Goal: Obtain resource: Download file/media

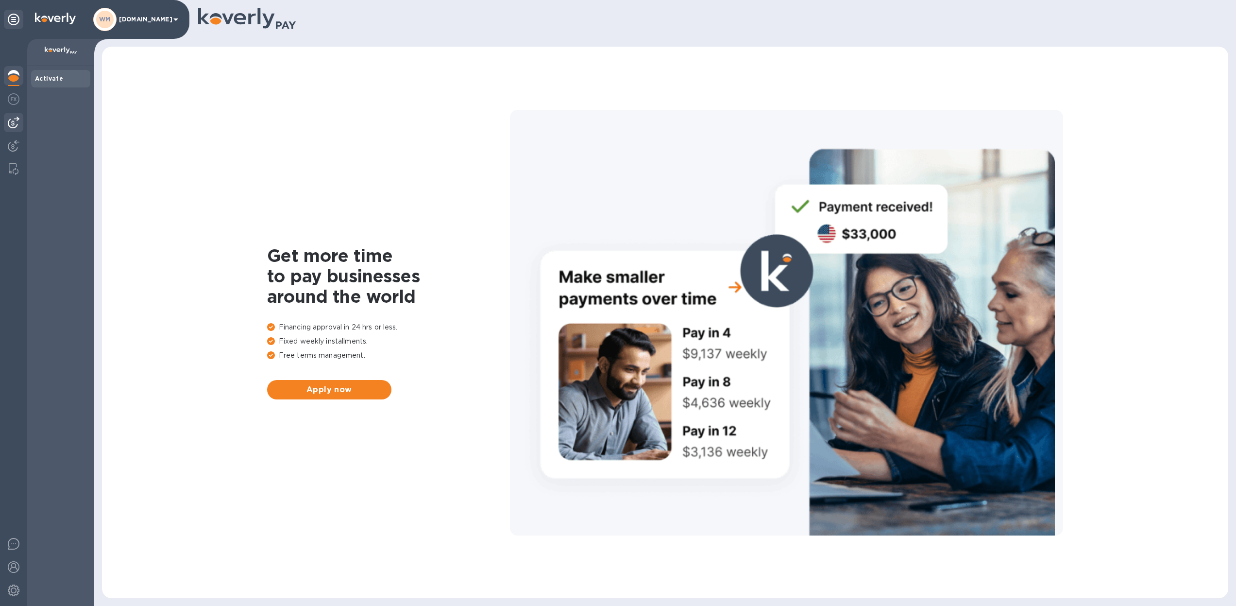
click at [15, 124] on img at bounding box center [14, 123] width 12 height 12
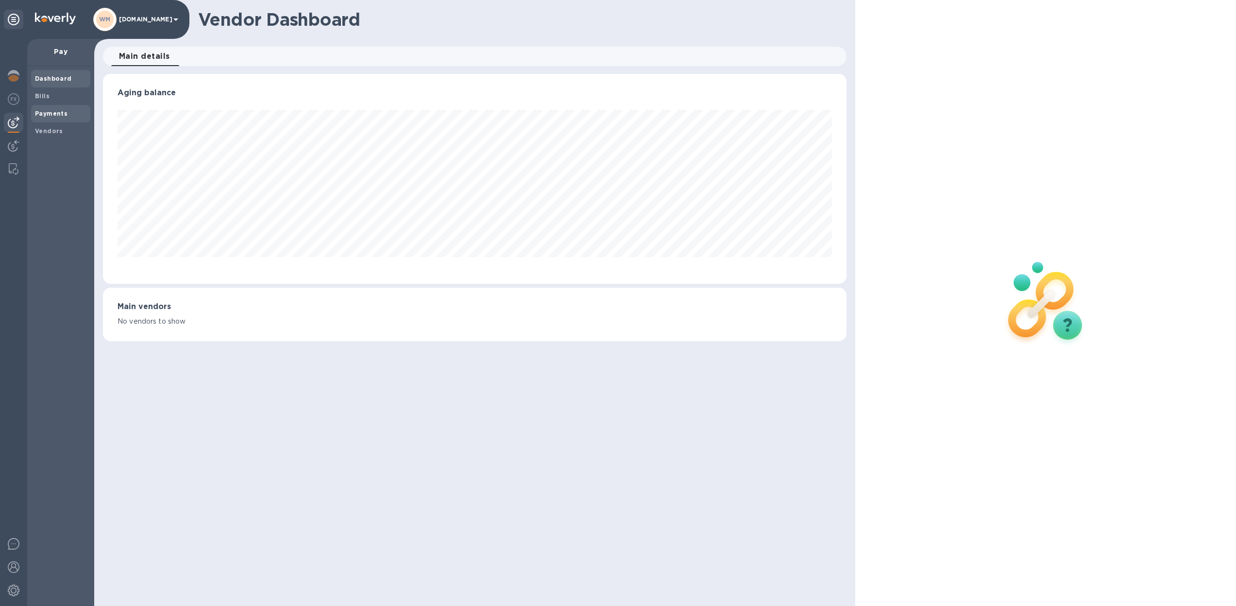
scroll to position [210, 744]
click at [53, 112] on b "Payments" at bounding box center [51, 113] width 33 height 7
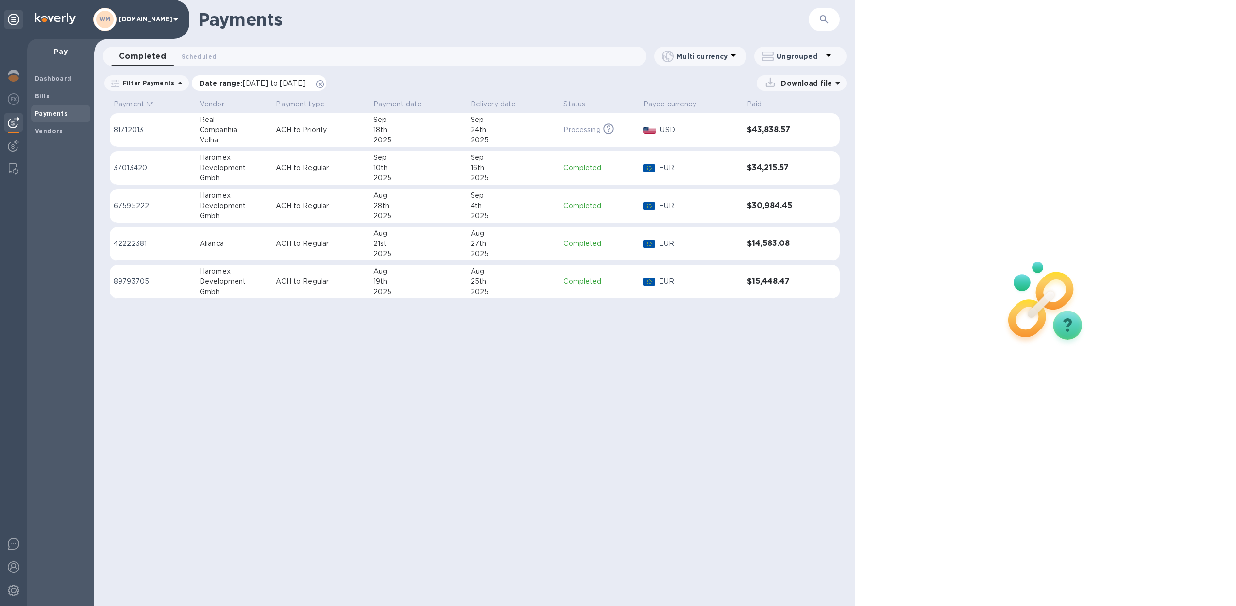
click at [324, 84] on icon at bounding box center [320, 84] width 8 height 8
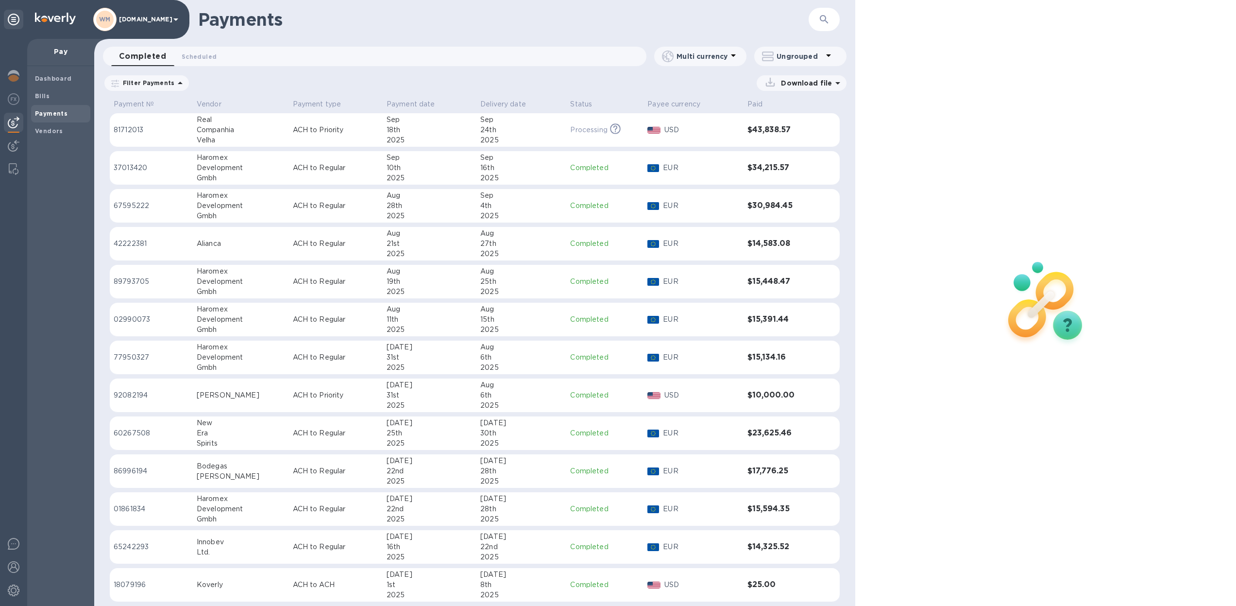
click at [168, 85] on p "Filter Payments" at bounding box center [146, 83] width 55 height 8
click at [237, 83] on div "Download file" at bounding box center [520, 83] width 652 height 16
click at [157, 86] on p "Filter Payments" at bounding box center [146, 83] width 55 height 8
click at [139, 120] on p "Date range" at bounding box center [169, 123] width 107 height 10
click at [360, 153] on icon "button" at bounding box center [364, 151] width 11 height 12
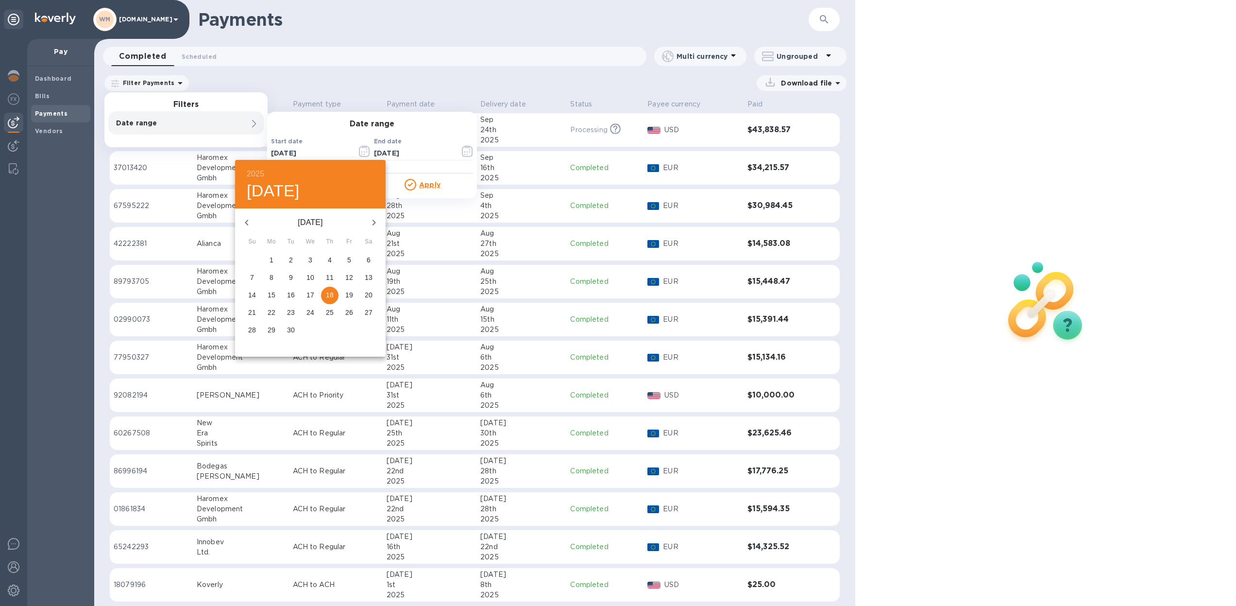
click at [246, 225] on icon "button" at bounding box center [247, 223] width 12 height 12
click at [246, 224] on icon "button" at bounding box center [247, 223] width 12 height 12
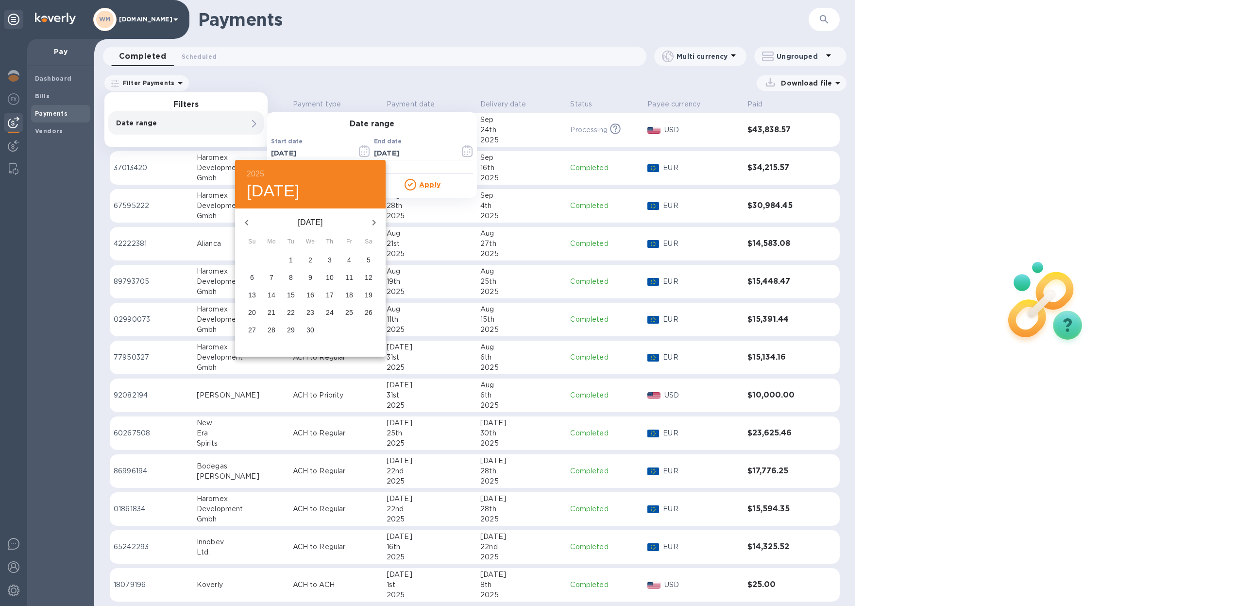
click at [246, 224] on icon "button" at bounding box center [247, 223] width 12 height 12
click at [372, 222] on icon "button" at bounding box center [374, 223] width 12 height 12
click at [293, 261] on span "1" at bounding box center [290, 260] width 17 height 10
type input "04/01/2025"
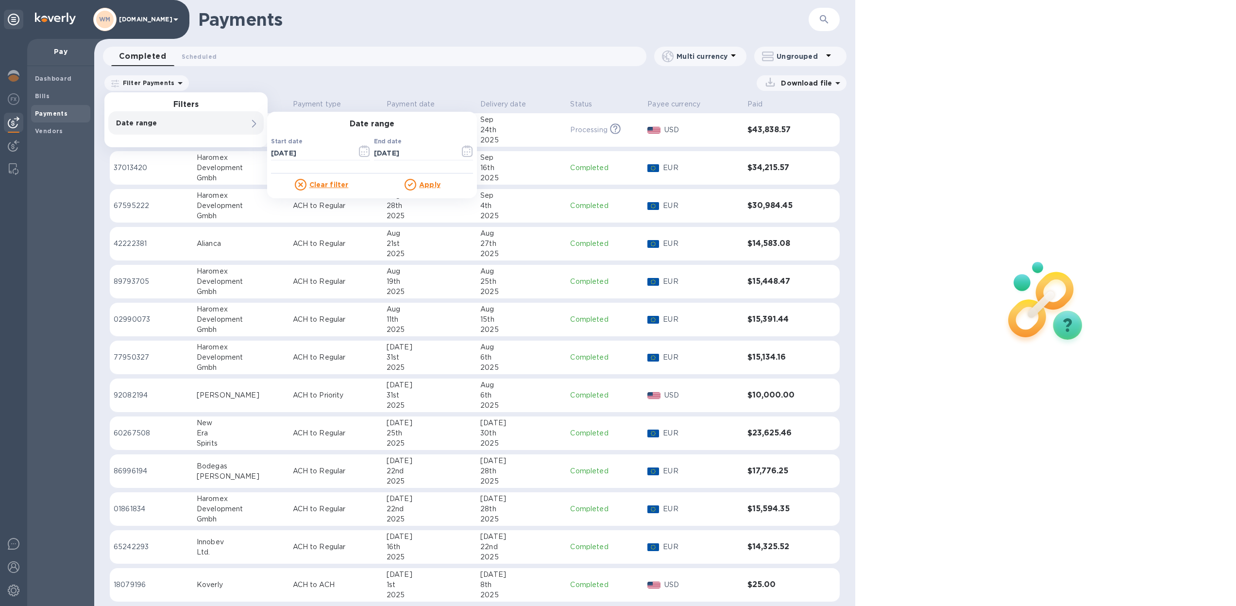
click at [364, 150] on button "button" at bounding box center [364, 150] width 23 height 23
click at [185, 123] on p "Date range" at bounding box center [169, 123] width 107 height 10
click at [452, 91] on div "Filter Payments Filters Date range 0 Date range Start date 09/18/2025 ​ End dat…" at bounding box center [474, 85] width 761 height 22
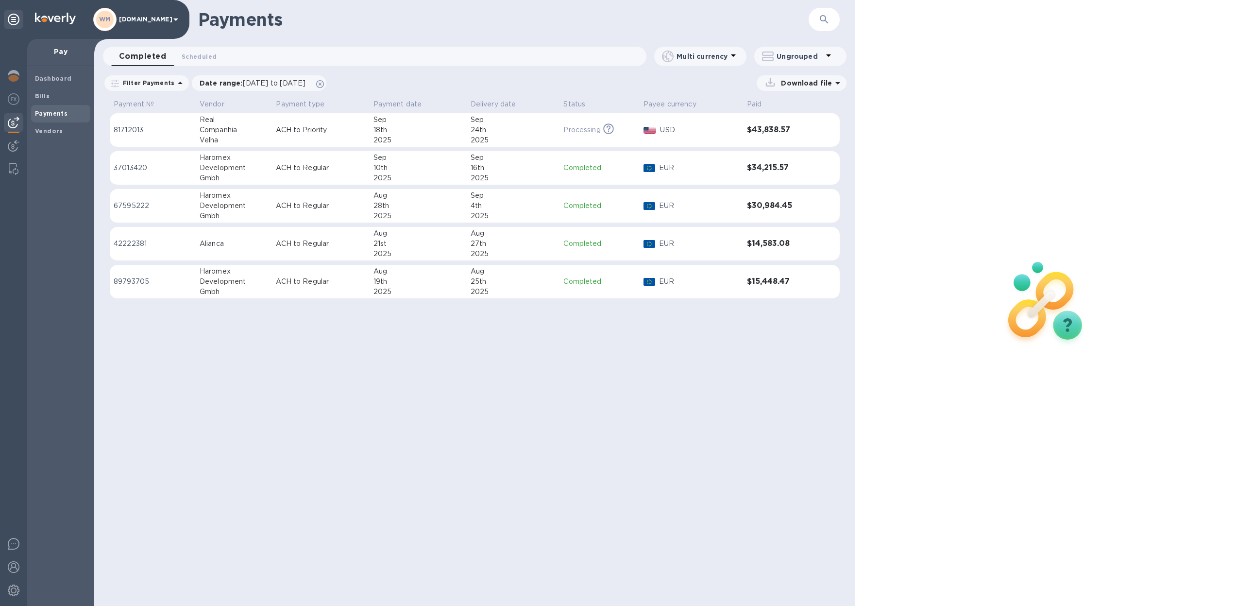
click at [815, 245] on td "$14,583.08" at bounding box center [780, 244] width 75 height 34
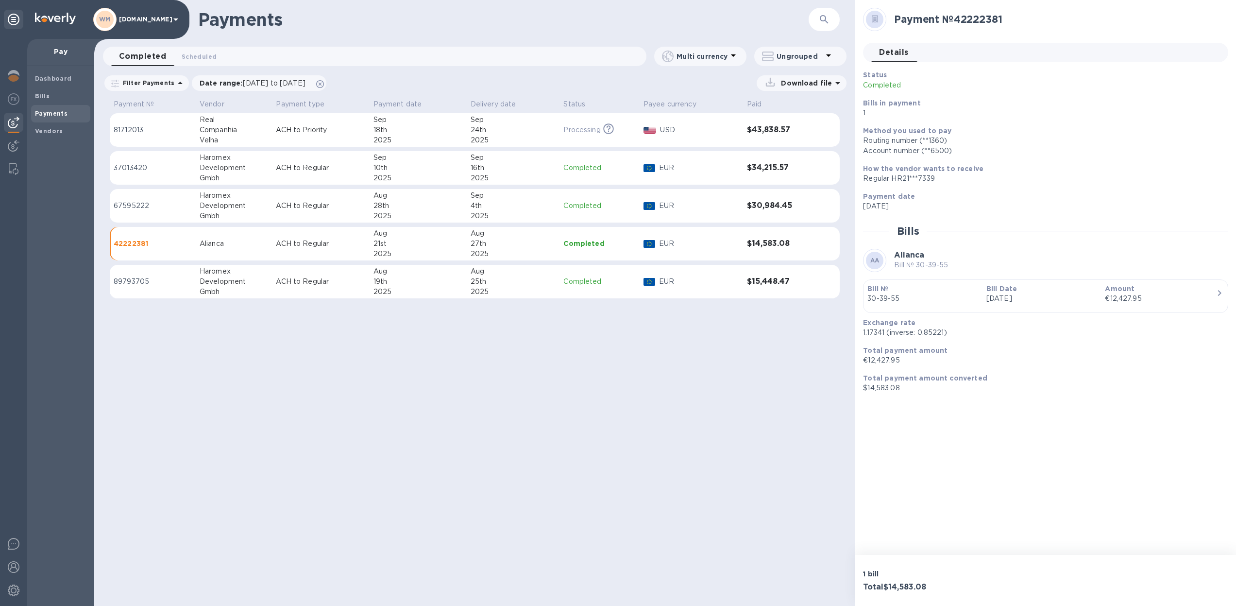
click at [220, 242] on div "Alianca" at bounding box center [234, 244] width 69 height 10
click at [144, 242] on p "42222381" at bounding box center [153, 244] width 78 height 10
click at [138, 243] on p "42222381" at bounding box center [153, 244] width 78 height 10
click at [171, 241] on p "42222381" at bounding box center [153, 244] width 78 height 10
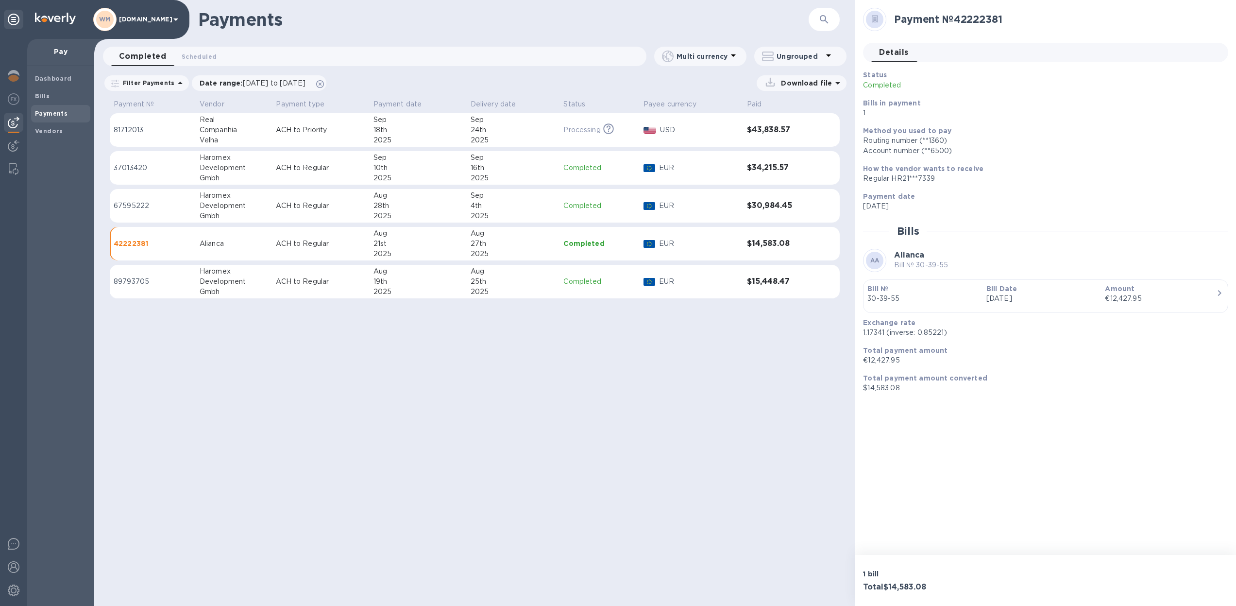
click at [220, 247] on div "Alianca" at bounding box center [234, 244] width 69 height 10
click at [211, 239] on div "Alianca" at bounding box center [234, 244] width 69 height 10
click at [323, 243] on p "ACH to Regular" at bounding box center [320, 244] width 89 height 10
click at [185, 246] on p "42222381" at bounding box center [153, 244] width 78 height 10
click at [169, 244] on p "42222381" at bounding box center [153, 244] width 78 height 10
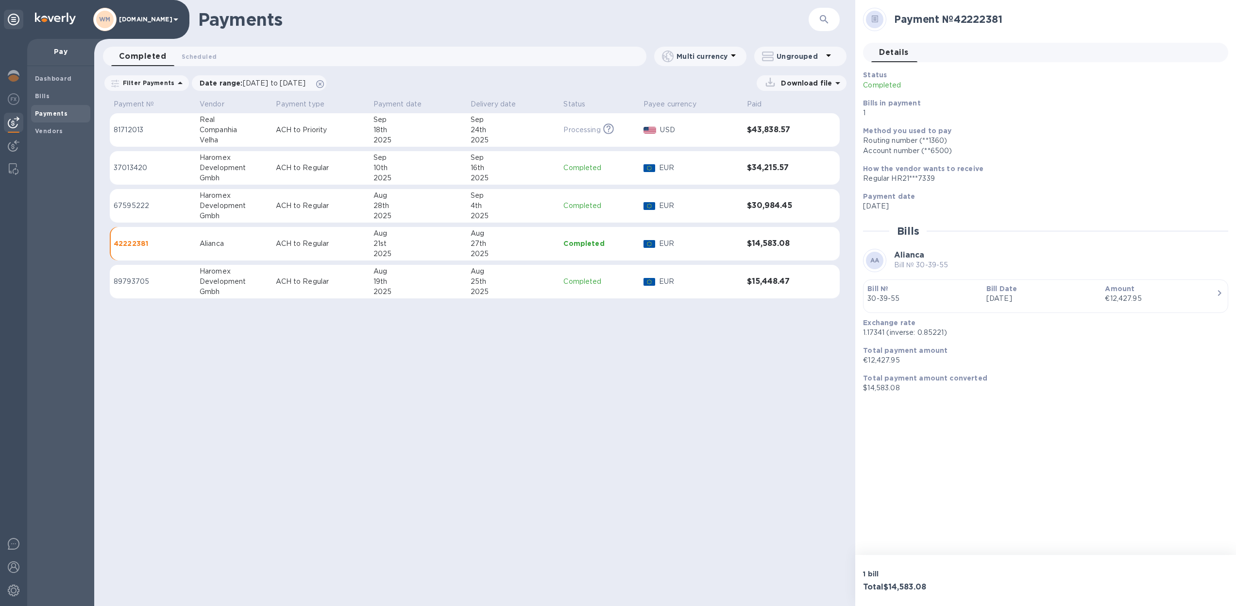
click at [48, 110] on b "Payments" at bounding box center [51, 113] width 33 height 7
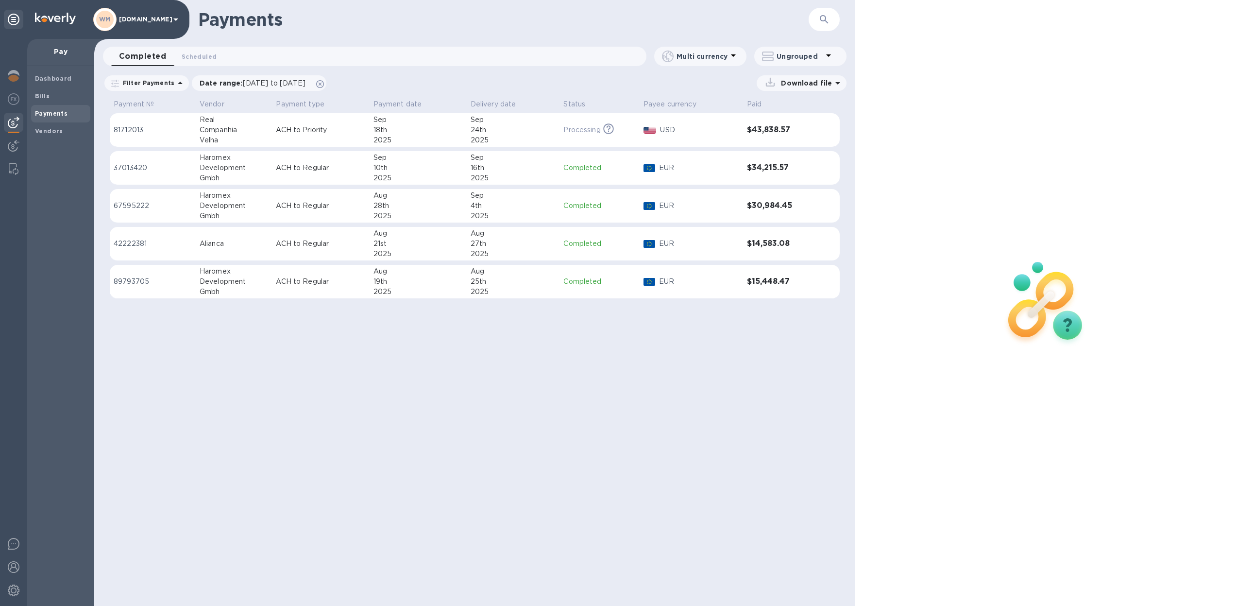
click at [135, 240] on p "42222381" at bounding box center [153, 244] width 78 height 10
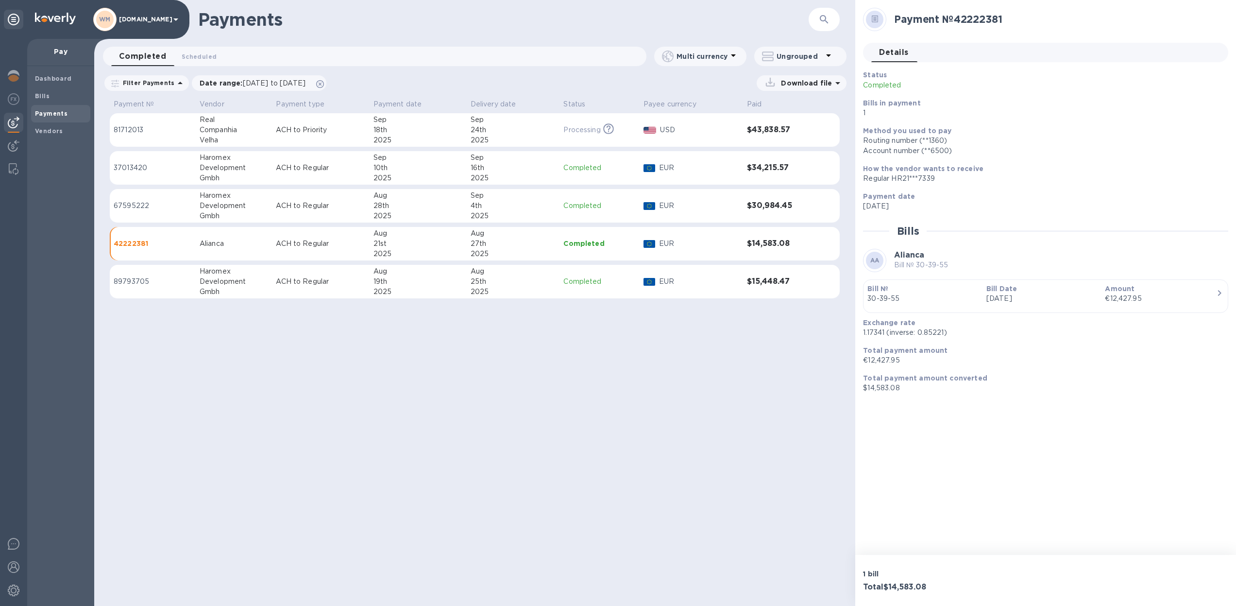
click at [135, 242] on p "42222381" at bounding box center [153, 244] width 78 height 10
click at [265, 85] on span "[DATE] to [DATE]" at bounding box center [274, 83] width 63 height 8
click at [282, 129] on icon "button" at bounding box center [287, 130] width 11 height 12
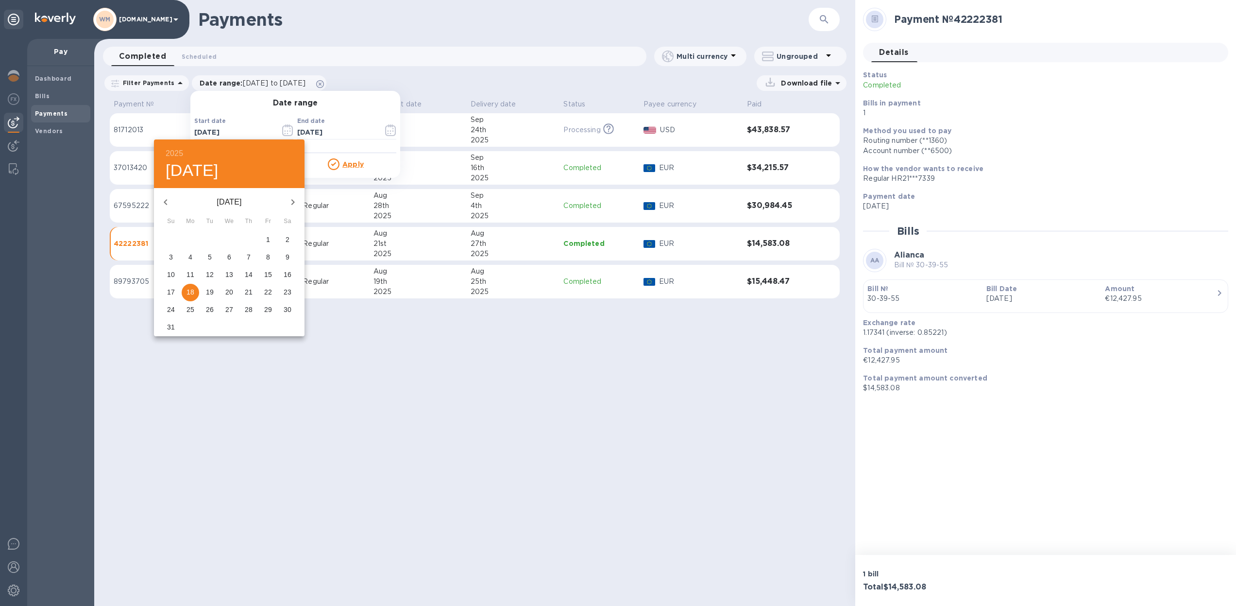
click at [168, 203] on icon "button" at bounding box center [166, 202] width 12 height 12
click at [170, 203] on icon "button" at bounding box center [166, 202] width 12 height 12
click at [173, 241] on span "1" at bounding box center [170, 240] width 17 height 10
type input "06/01/2025"
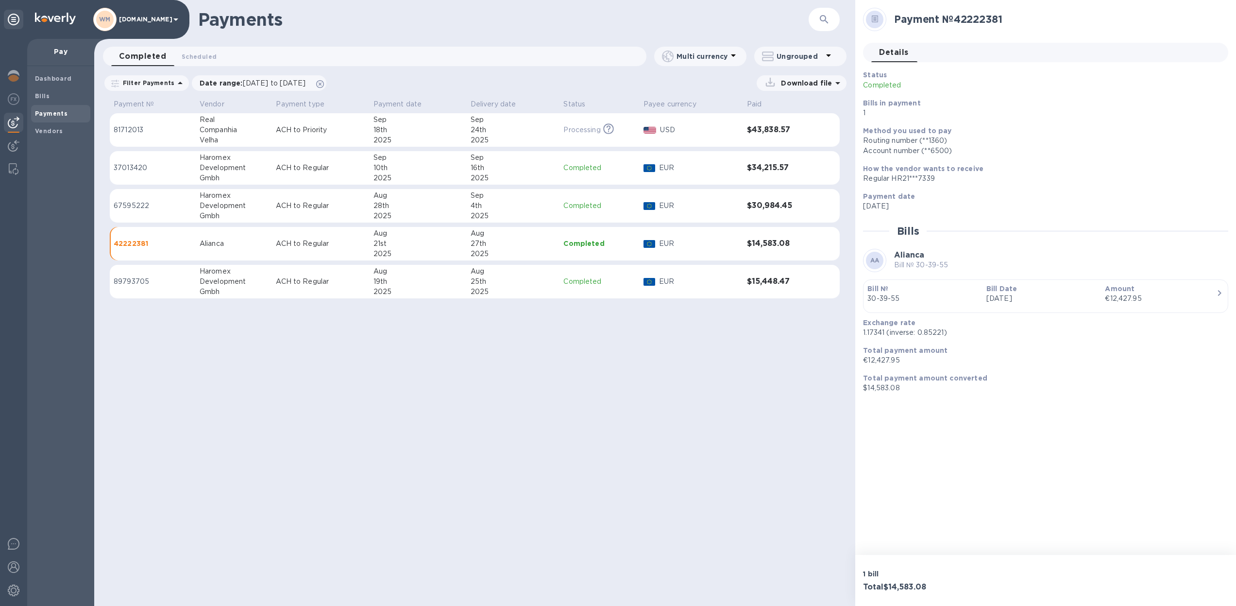
click at [233, 307] on table "Payment № Vendor Payment type Payment date Delivery date Status Payee currency …" at bounding box center [475, 201] width 730 height 211
click at [827, 19] on icon "button" at bounding box center [825, 20] width 12 height 12
click at [423, 34] on div "Payments ​" at bounding box center [474, 19] width 761 height 39
click at [180, 357] on div "Payments ​ Completed 0 Scheduled 0 Multi currency Ungrouped Filter Payments Dat…" at bounding box center [474, 303] width 761 height 606
click at [45, 127] on b "Vendors" at bounding box center [49, 130] width 28 height 7
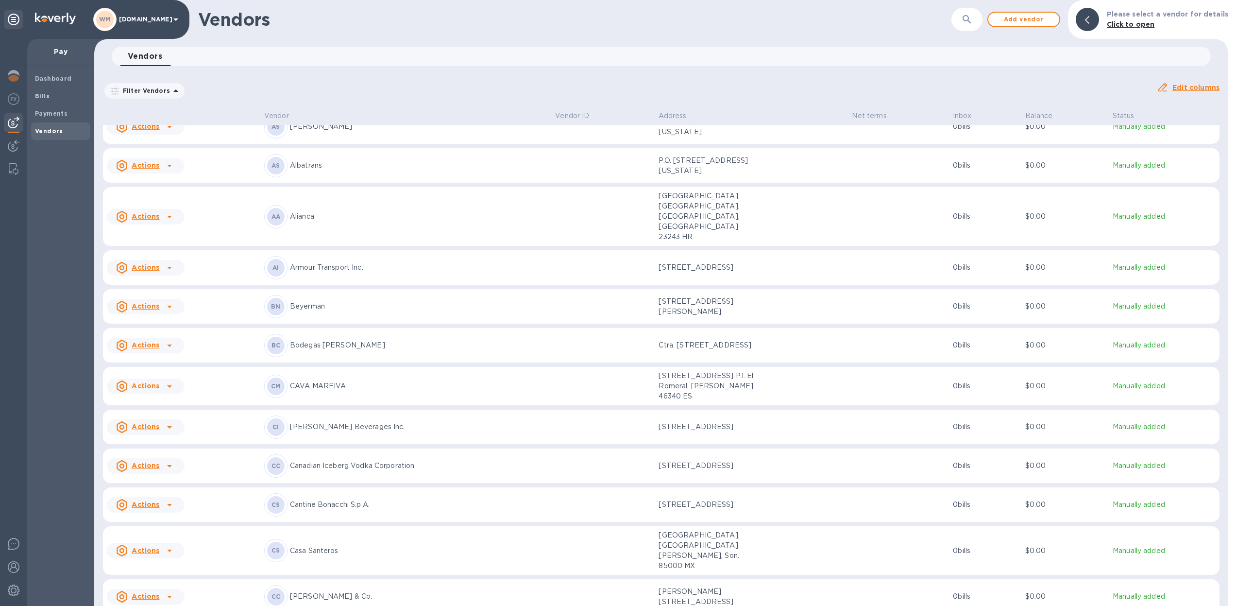
scroll to position [47, 0]
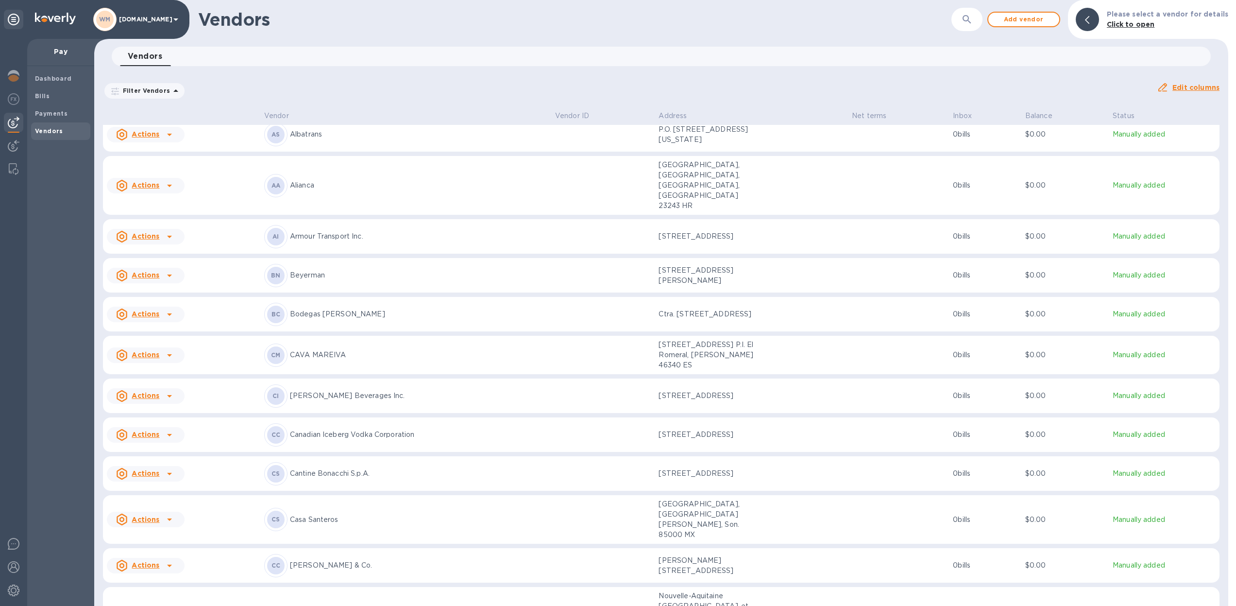
click at [282, 465] on div "CS" at bounding box center [275, 473] width 17 height 17
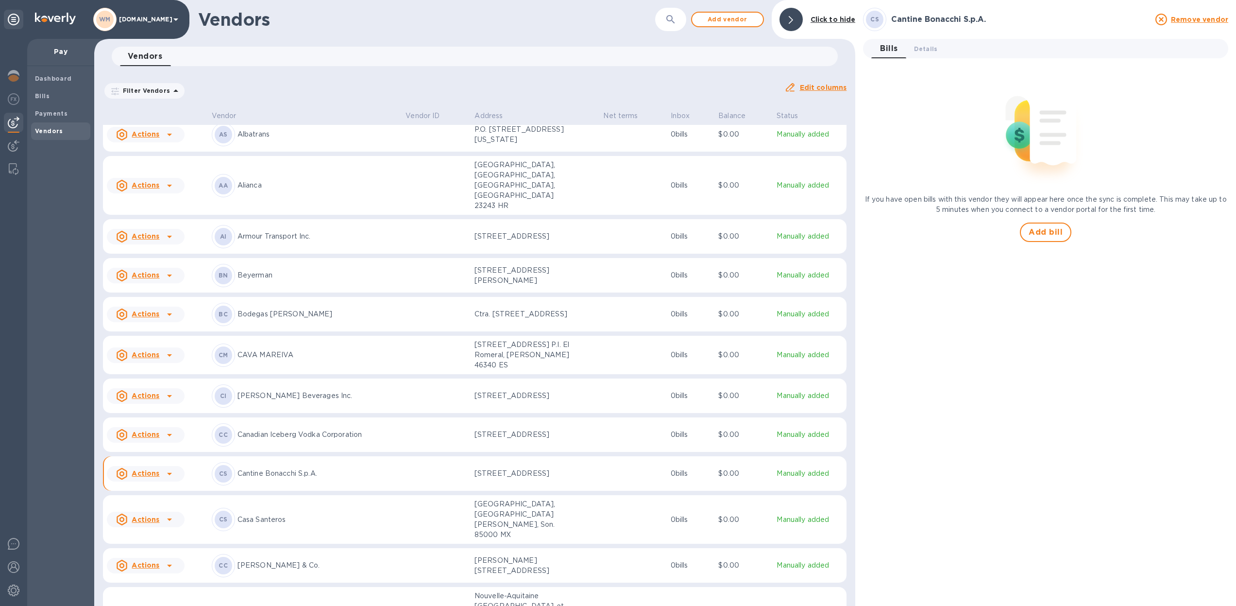
click at [147, 469] on u "Actions" at bounding box center [146, 473] width 28 height 8
drag, startPoint x: 232, startPoint y: 462, endPoint x: 244, endPoint y: 461, distance: 12.7
click at [232, 462] on div at bounding box center [618, 303] width 1236 height 606
click at [270, 468] on p "Cantine Bonacchi S.p.A." at bounding box center [318, 473] width 160 height 10
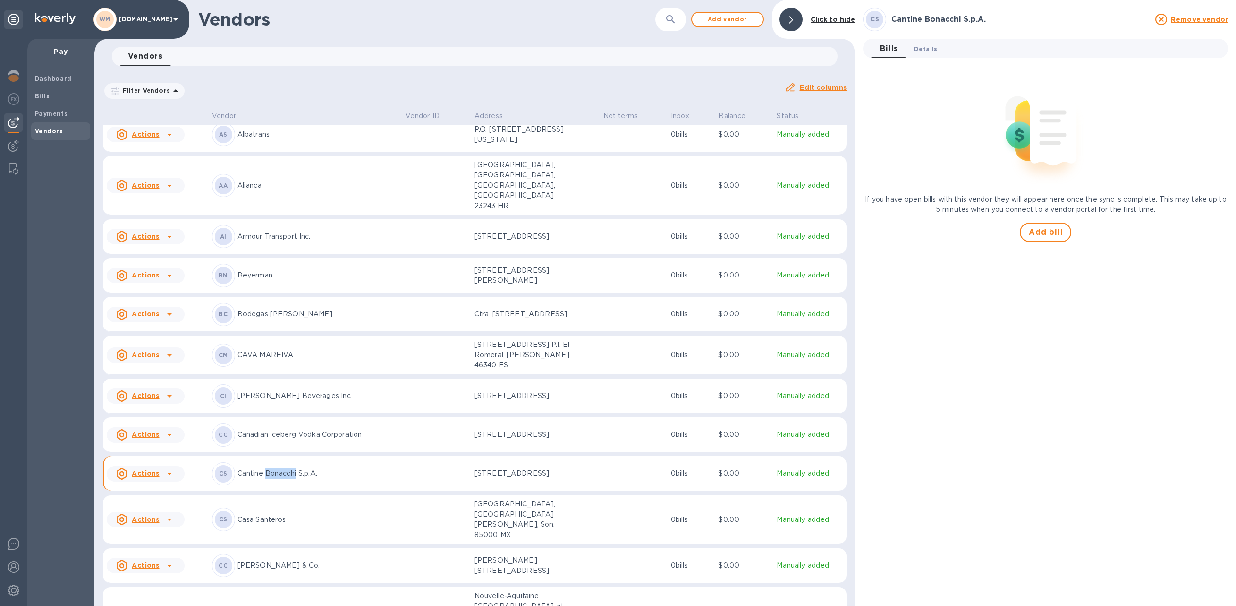
click at [924, 50] on span "Details 0" at bounding box center [925, 49] width 23 height 10
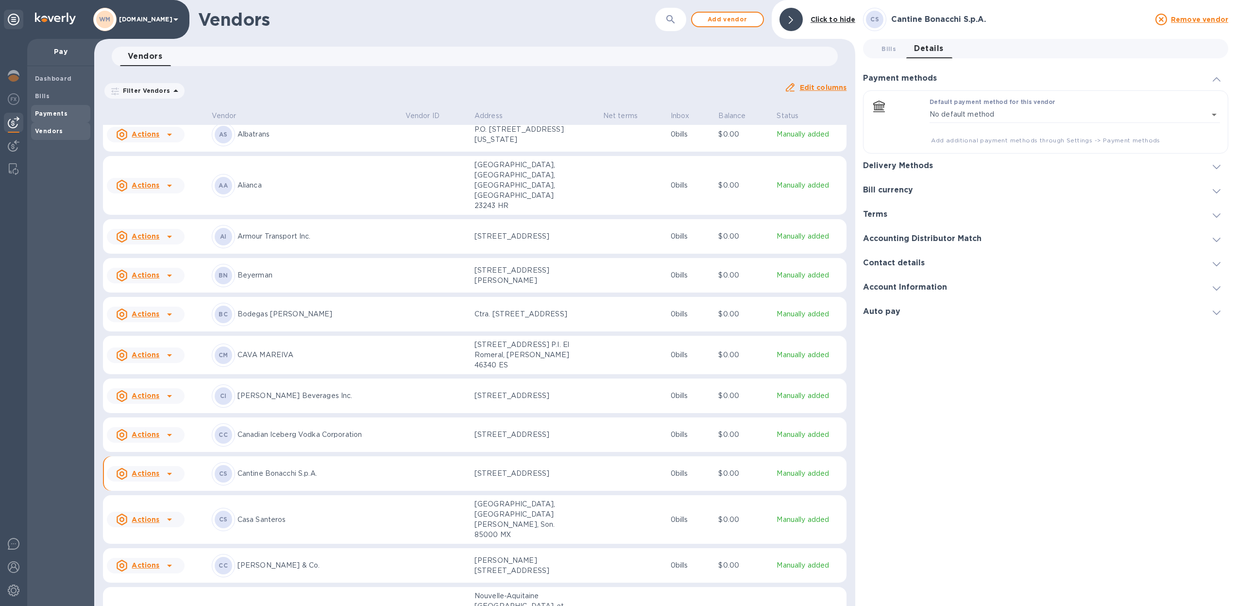
click at [45, 112] on b "Payments" at bounding box center [51, 113] width 33 height 7
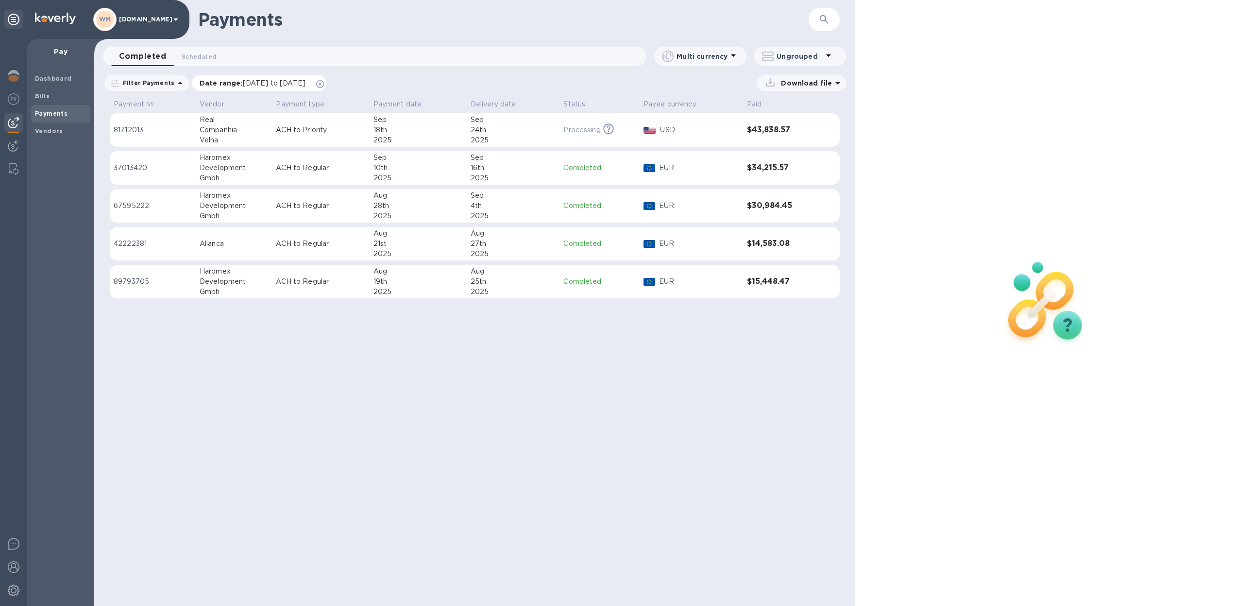
click at [271, 86] on span "[DATE] to [DATE]" at bounding box center [274, 83] width 63 height 8
click at [258, 83] on span "[DATE] to [DATE]" at bounding box center [274, 83] width 63 height 8
click at [282, 130] on icon "button" at bounding box center [287, 130] width 11 height 12
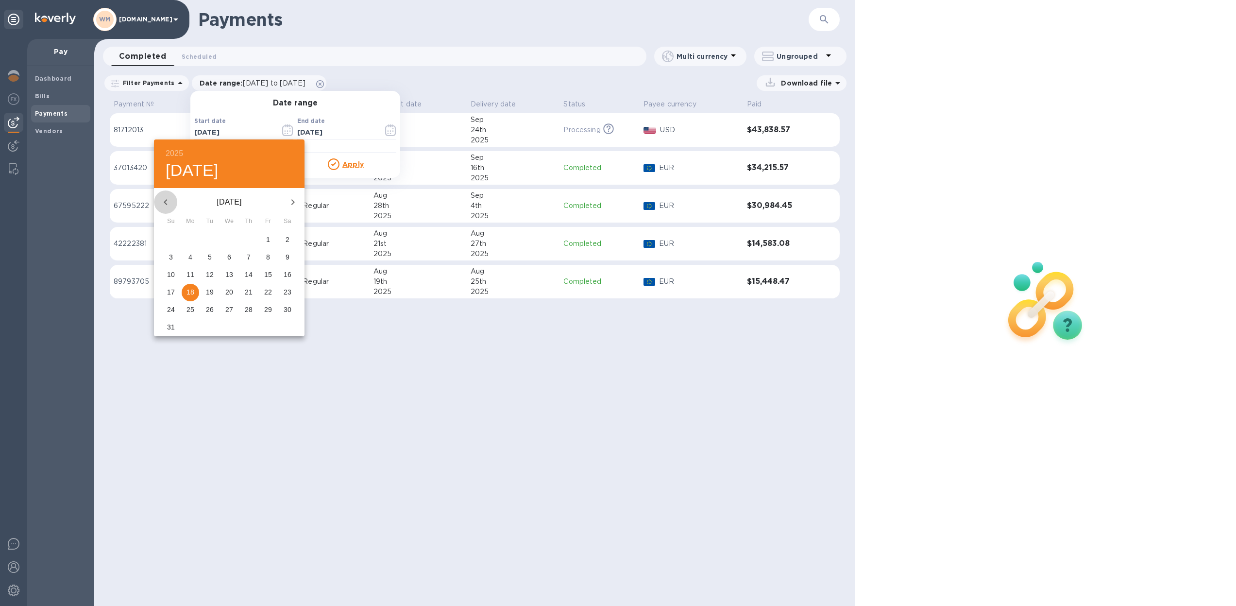
click at [169, 201] on icon "button" at bounding box center [166, 202] width 12 height 12
click at [213, 238] on span "1" at bounding box center [209, 240] width 17 height 10
type input "[DATE]"
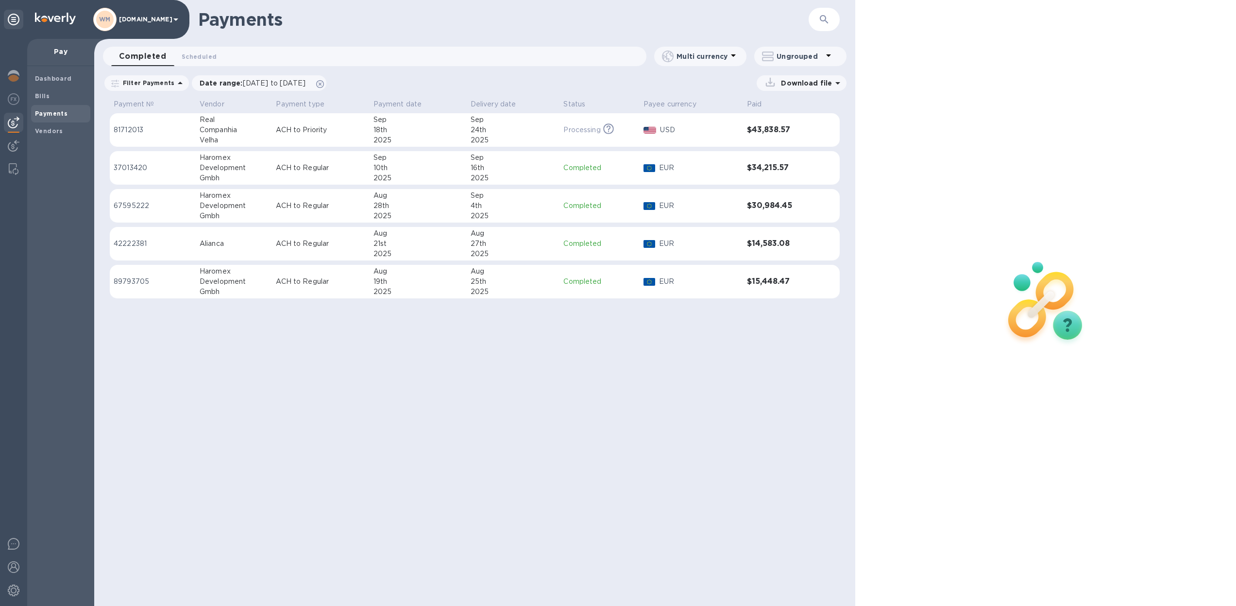
click at [376, 79] on div "Download file" at bounding box center [589, 83] width 515 height 16
click at [459, 80] on div "Download file" at bounding box center [589, 83] width 515 height 16
click at [322, 78] on div "Date range : [DATE] to [DATE]" at bounding box center [259, 83] width 135 height 16
click at [398, 77] on div "Download file" at bounding box center [589, 83] width 515 height 16
click at [800, 85] on p "Download file" at bounding box center [804, 83] width 55 height 10
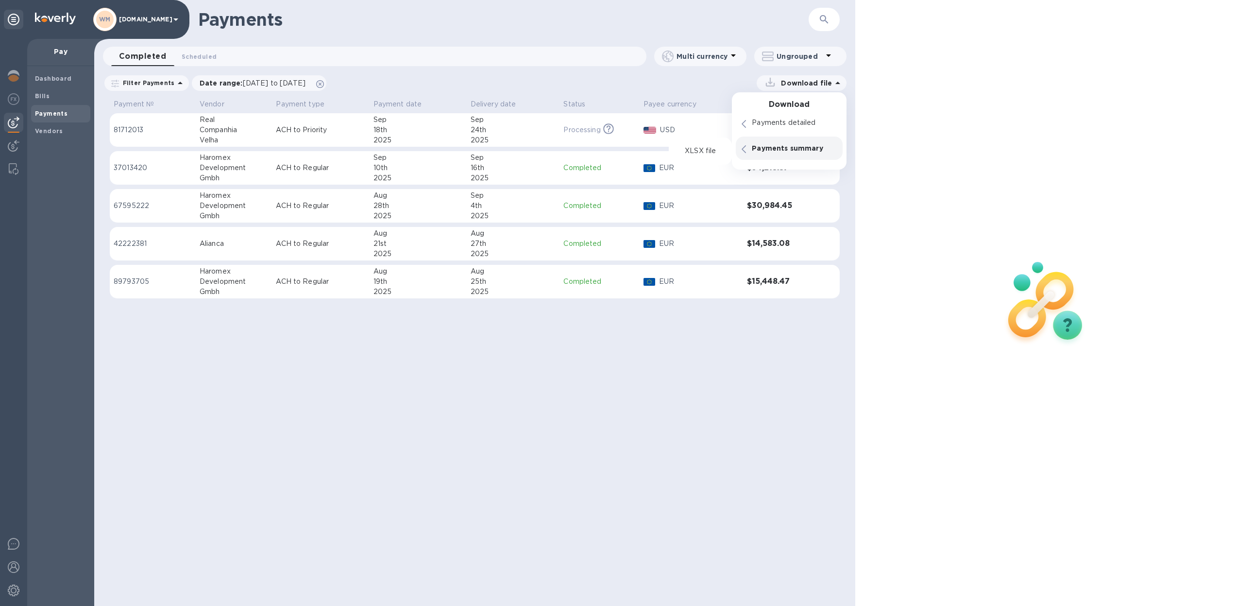
click at [775, 147] on p "Payments summary" at bounding box center [794, 148] width 85 height 10
click at [687, 95] on div "Filter Payments Date range : [DATE] to [DATE] Download file" at bounding box center [474, 85] width 761 height 22
click at [511, 82] on div "Download file" at bounding box center [589, 83] width 515 height 16
click at [373, 82] on div "Download file" at bounding box center [589, 83] width 515 height 16
click at [324, 83] on icon at bounding box center [320, 84] width 8 height 8
